Goal: Task Accomplishment & Management: Manage account settings

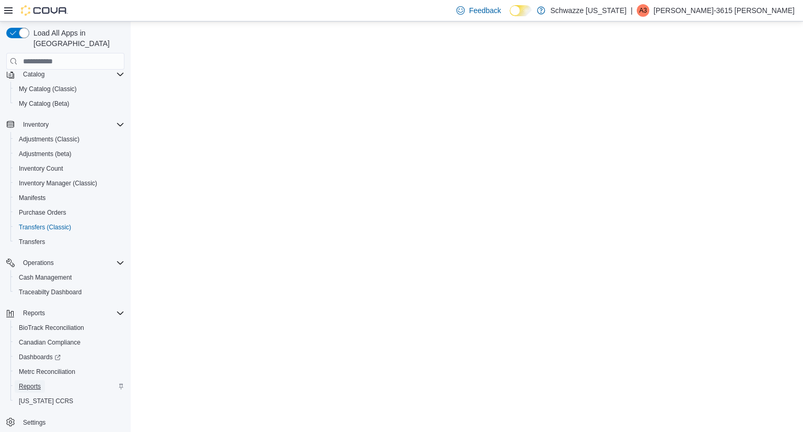
click at [34, 382] on span "Reports" at bounding box center [30, 386] width 22 height 8
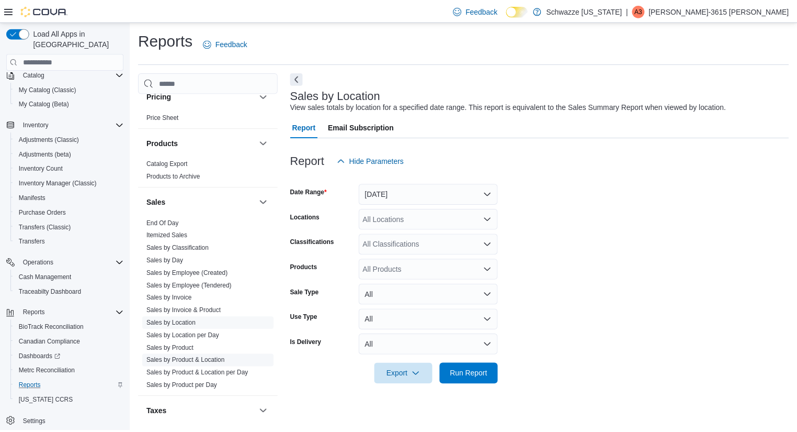
scroll to position [578, 0]
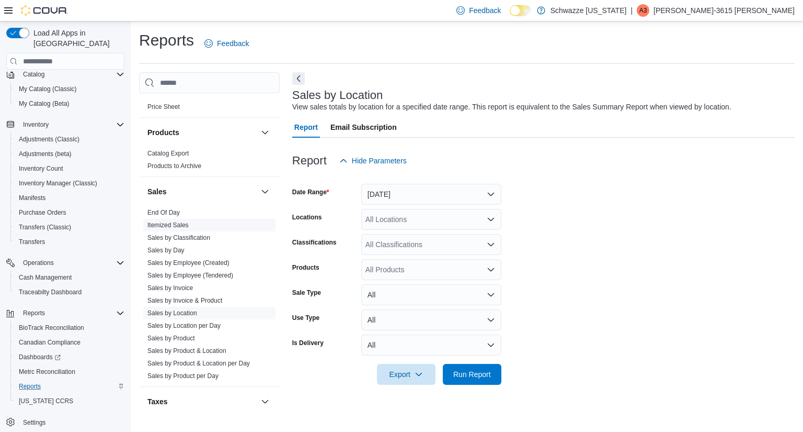
click at [152, 219] on span "Itemized Sales" at bounding box center [209, 225] width 132 height 13
click at [164, 210] on link "End Of Day" at bounding box center [163, 212] width 32 height 7
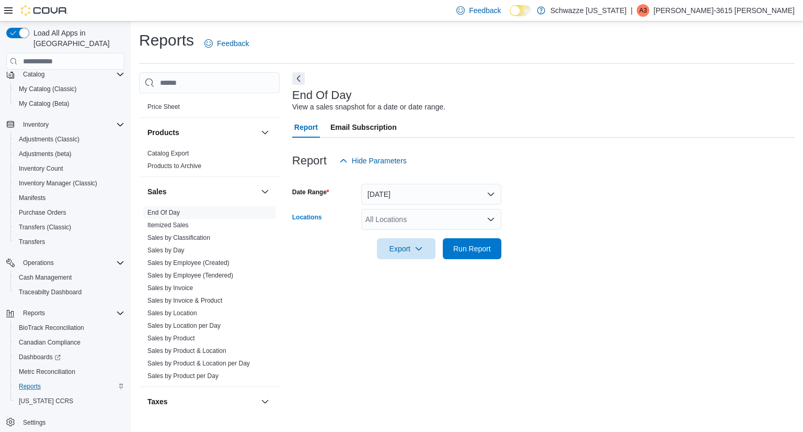
click at [396, 230] on div "All Locations" at bounding box center [431, 219] width 140 height 21
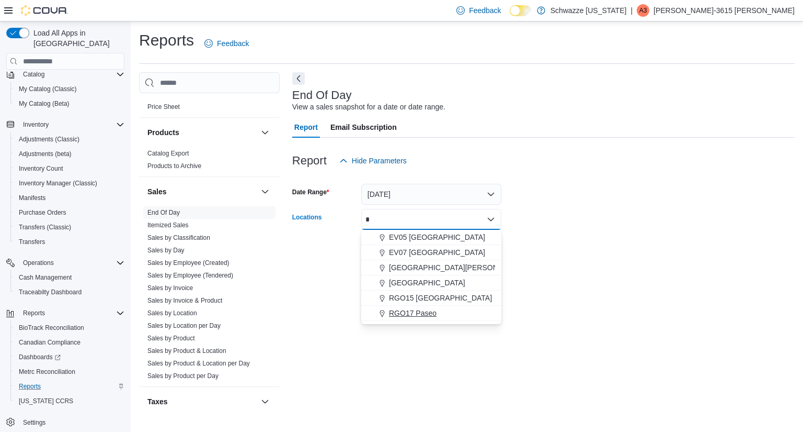
type input "*"
click at [453, 306] on button "RGO17 Paseo" at bounding box center [431, 312] width 140 height 15
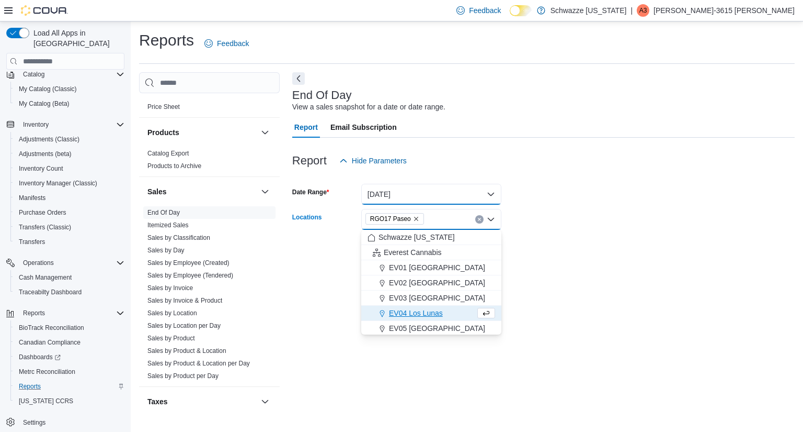
click at [427, 195] on button "[DATE]" at bounding box center [431, 194] width 140 height 21
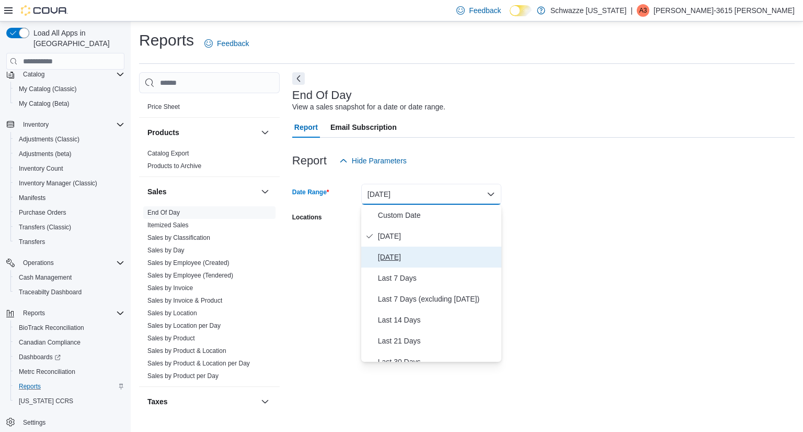
click at [418, 261] on span "[DATE]" at bounding box center [437, 257] width 119 height 13
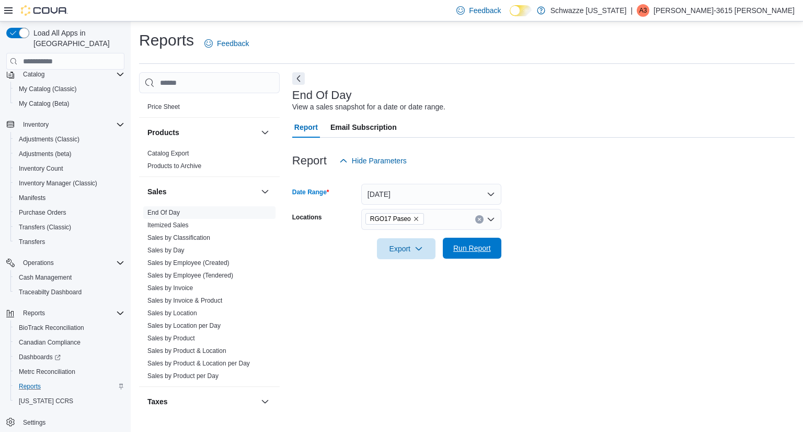
click at [469, 247] on span "Run Report" at bounding box center [472, 248] width 38 height 10
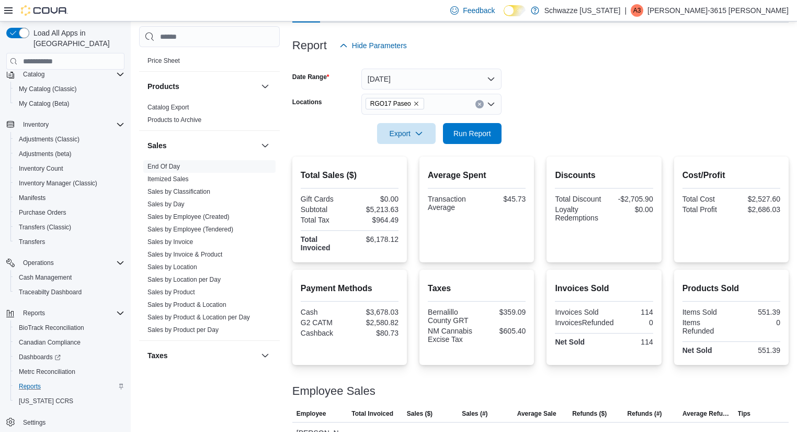
scroll to position [115, 0]
click at [52, 271] on span "Cash Management" at bounding box center [45, 277] width 53 height 13
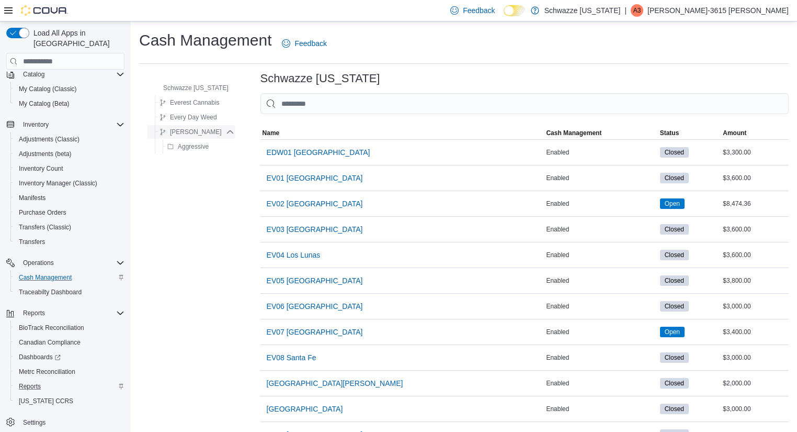
click at [202, 138] on span "[PERSON_NAME]" at bounding box center [191, 132] width 62 height 13
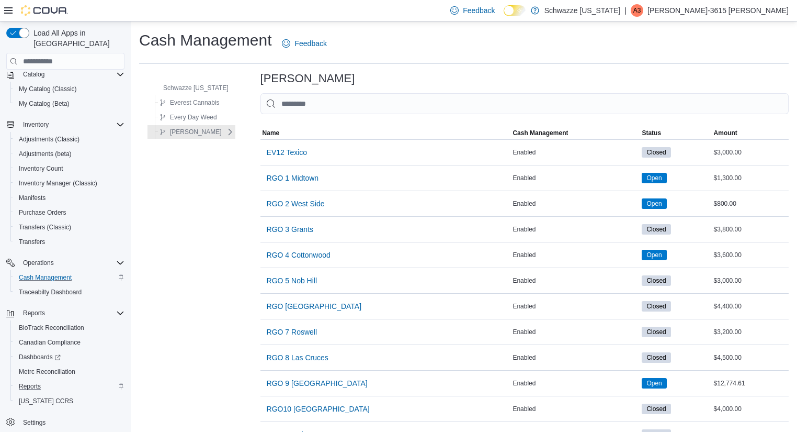
scroll to position [259, 0]
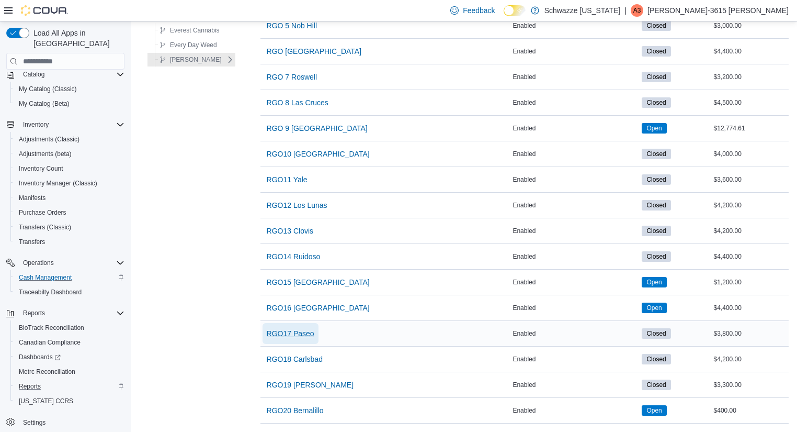
click at [306, 336] on span "RGO17 Paseo" at bounding box center [291, 333] width 48 height 21
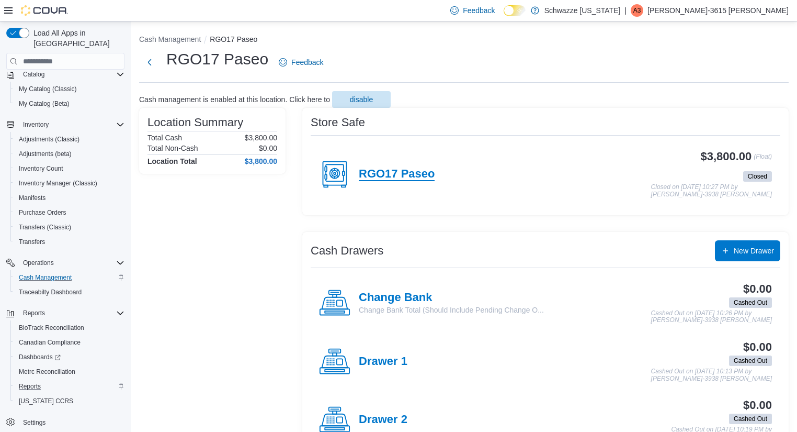
click at [385, 168] on h4 "RGO17 Paseo" at bounding box center [397, 174] width 76 height 14
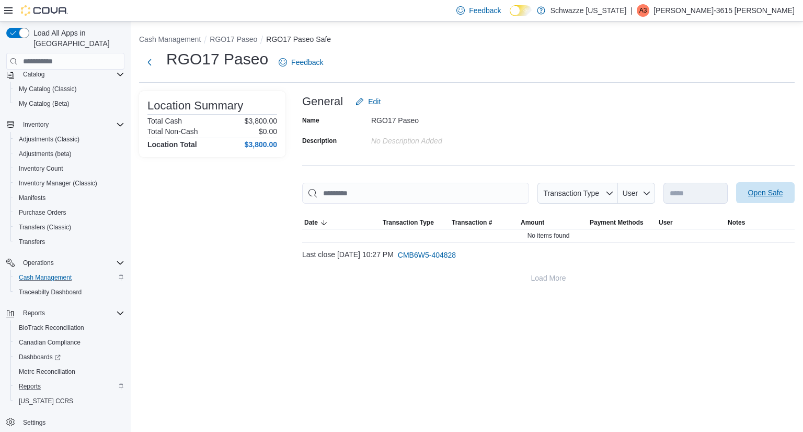
click at [766, 192] on span "Open Safe" at bounding box center [765, 192] width 35 height 10
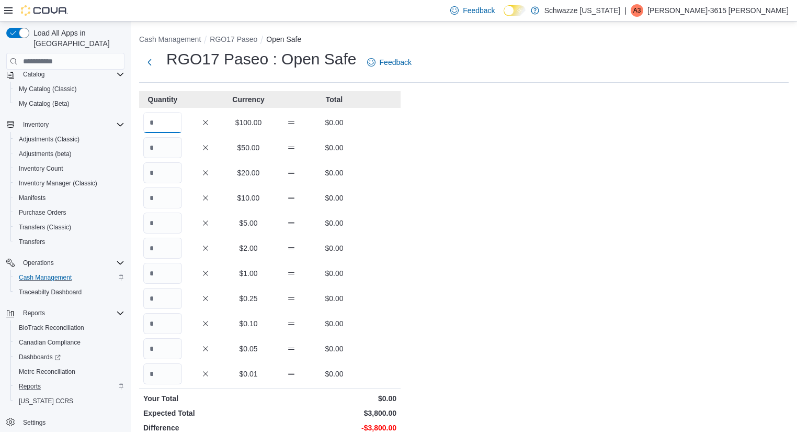
click at [159, 118] on input "Quantity" at bounding box center [162, 122] width 39 height 21
type input "**"
drag, startPoint x: 785, startPoint y: 204, endPoint x: 803, endPoint y: 222, distance: 25.5
click at [797, 222] on html "Feedback Dark Mode Schwazze [US_STATE] | A3 Adrianna-3615 [PERSON_NAME] Load Al…" at bounding box center [398, 216] width 797 height 432
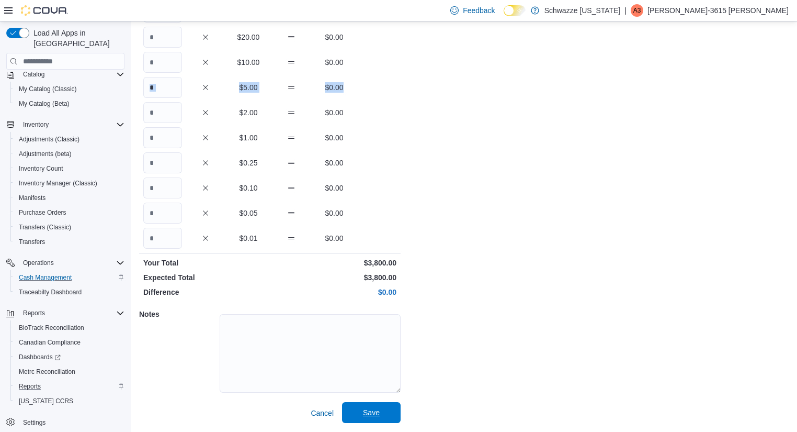
click at [373, 417] on span "Save" at bounding box center [371, 412] width 46 height 21
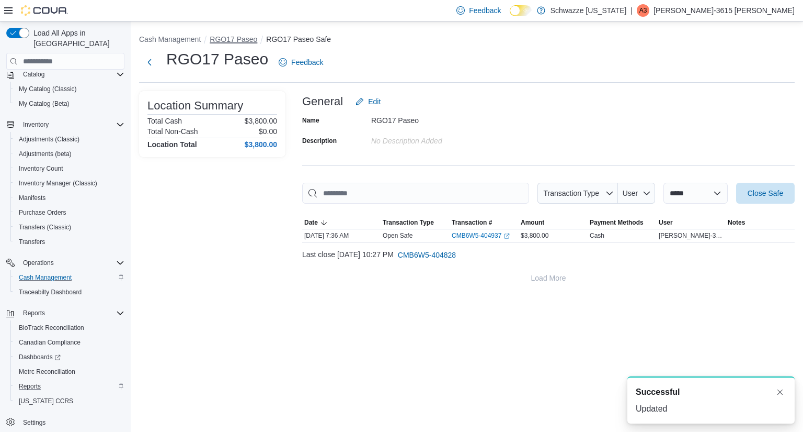
click at [231, 40] on button "RGO17 Paseo" at bounding box center [234, 39] width 48 height 8
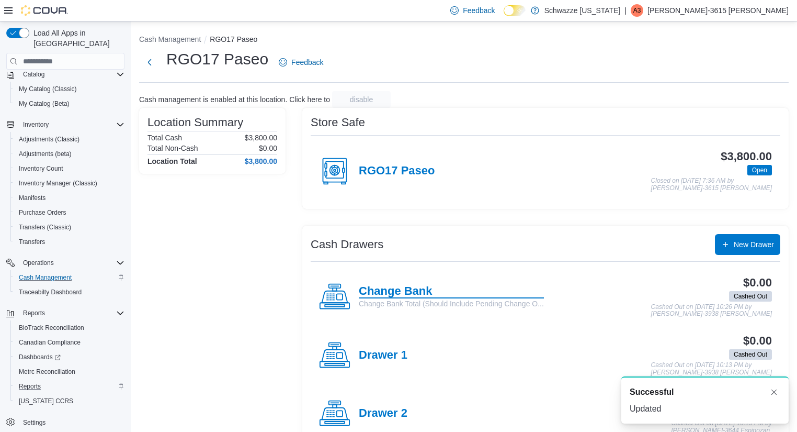
click at [385, 290] on h4 "Change Bank" at bounding box center [451, 292] width 185 height 14
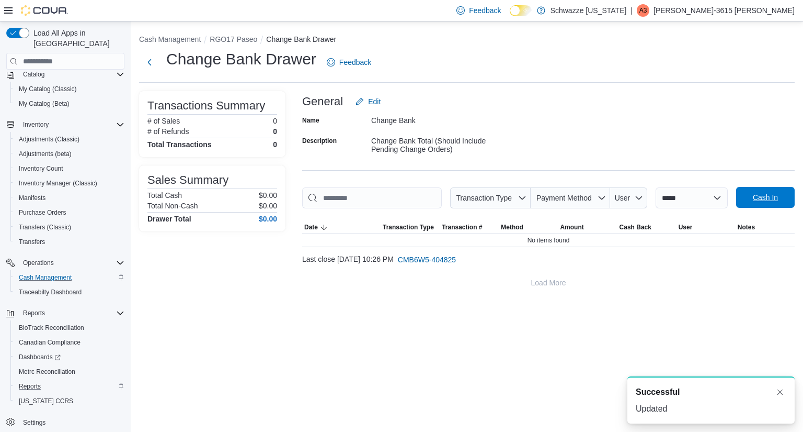
click at [764, 203] on span "Cash In" at bounding box center [766, 197] width 46 height 21
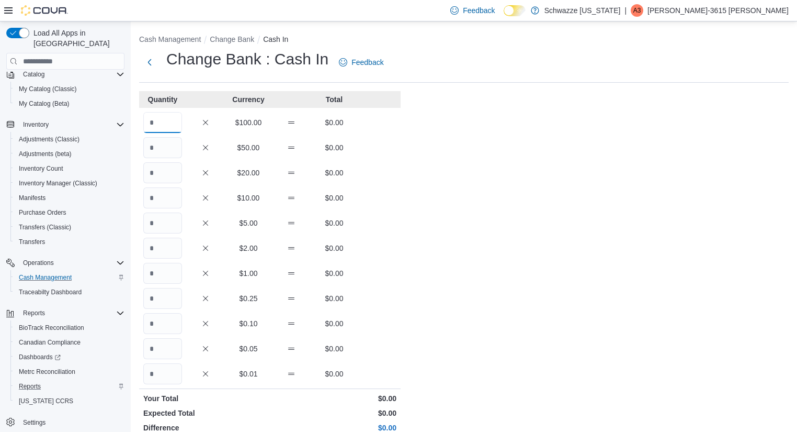
click at [158, 117] on input "Quantity" at bounding box center [162, 122] width 39 height 21
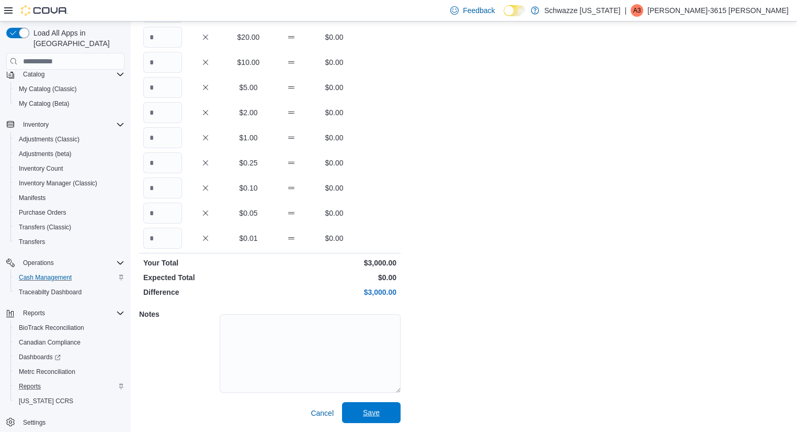
type input "**"
click at [391, 417] on span "Save" at bounding box center [371, 412] width 46 height 21
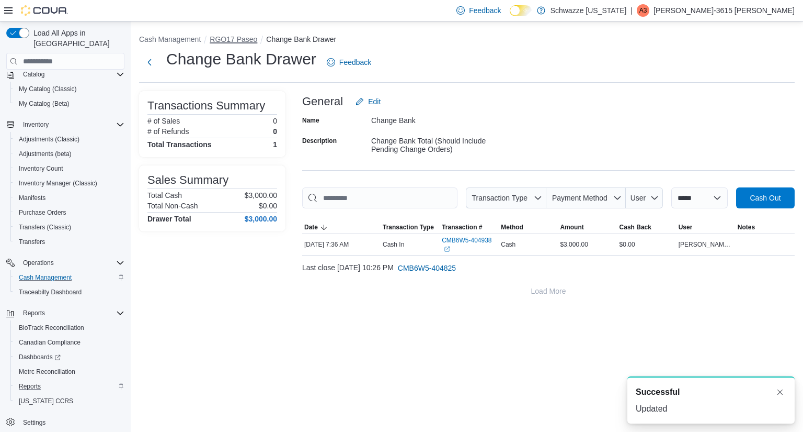
click at [248, 41] on button "RGO17 Paseo" at bounding box center [234, 39] width 48 height 8
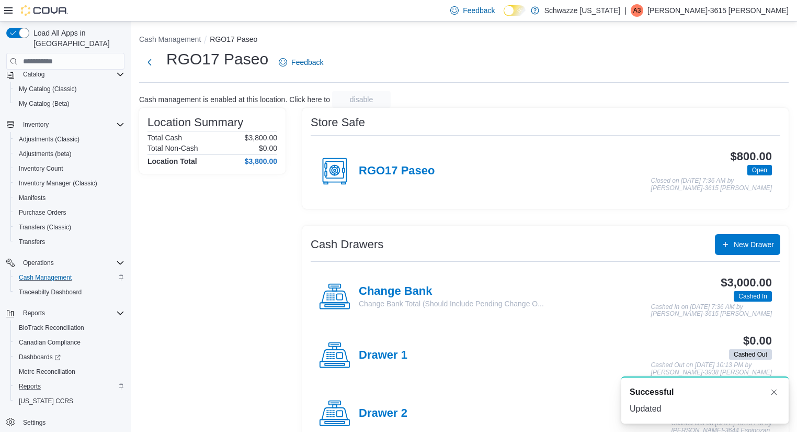
click at [572, 77] on div "RGO17 Paseo Feedback" at bounding box center [464, 66] width 650 height 34
